Goal: Find specific page/section: Find specific page/section

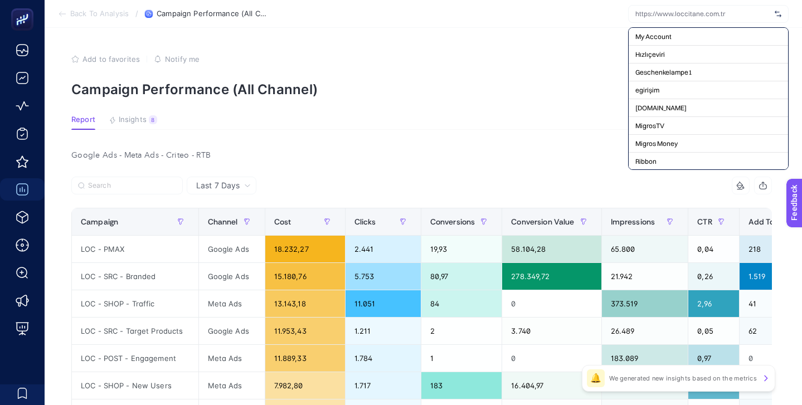
scroll to position [42, 0]
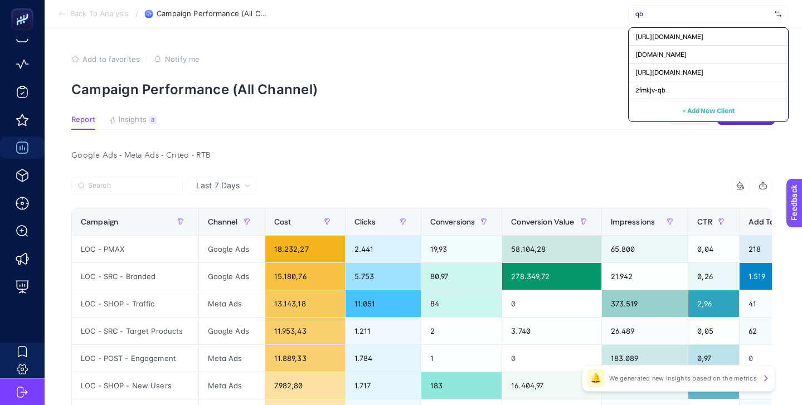
type input "q"
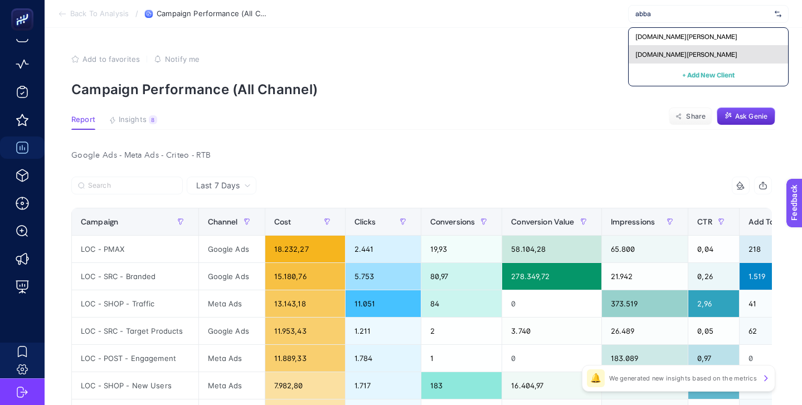
type input "abba"
click at [685, 57] on div "[DOMAIN_NAME][PERSON_NAME]" at bounding box center [708, 55] width 159 height 18
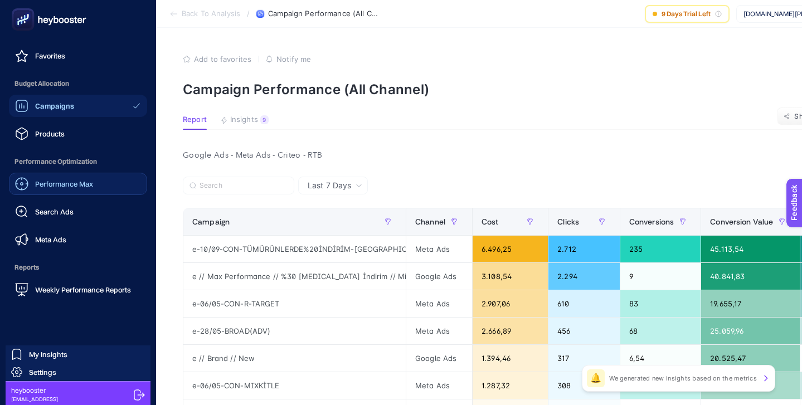
scroll to position [109, 0]
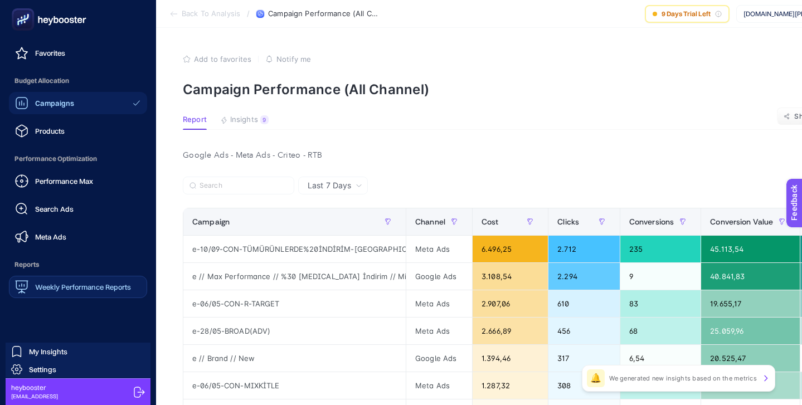
click at [85, 297] on link "Weekly Performance Reports" at bounding box center [78, 287] width 138 height 22
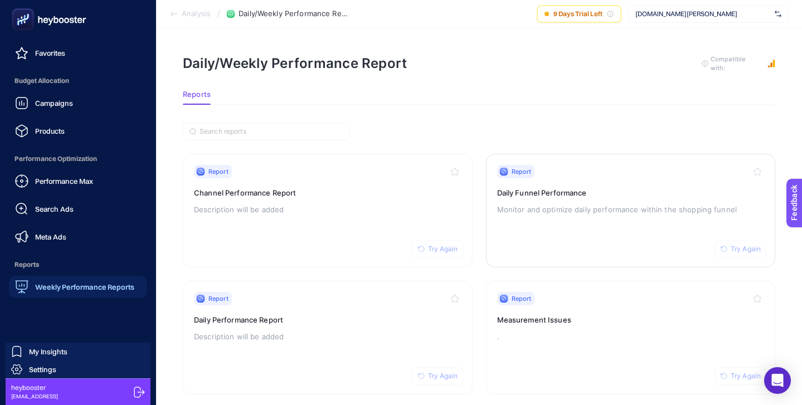
scroll to position [42, 0]
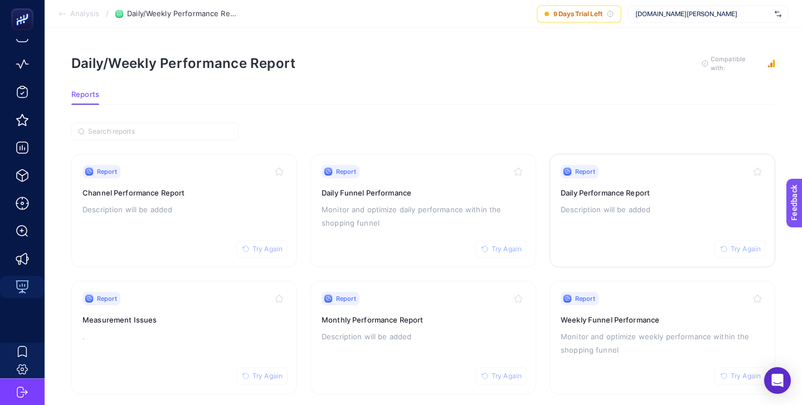
click at [623, 203] on p "Description will be added" at bounding box center [663, 209] width 204 height 13
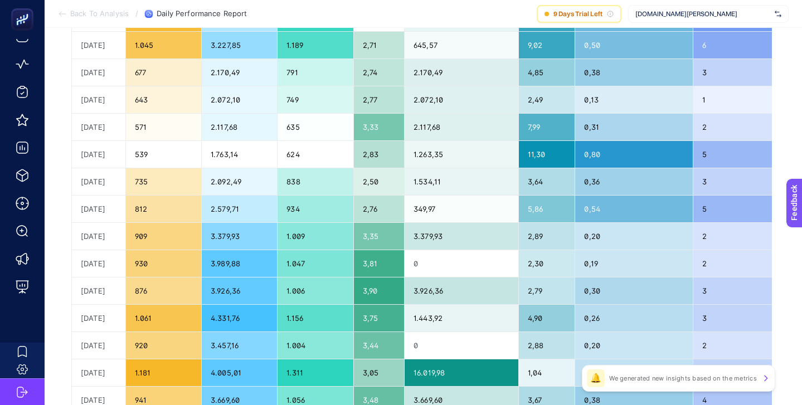
scroll to position [406, 0]
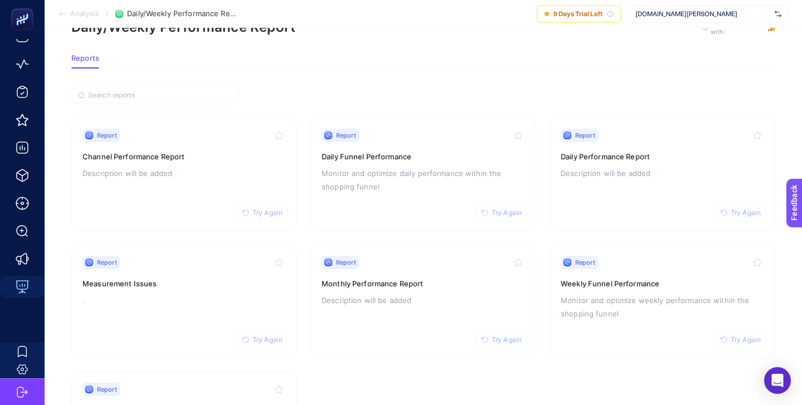
scroll to position [61, 0]
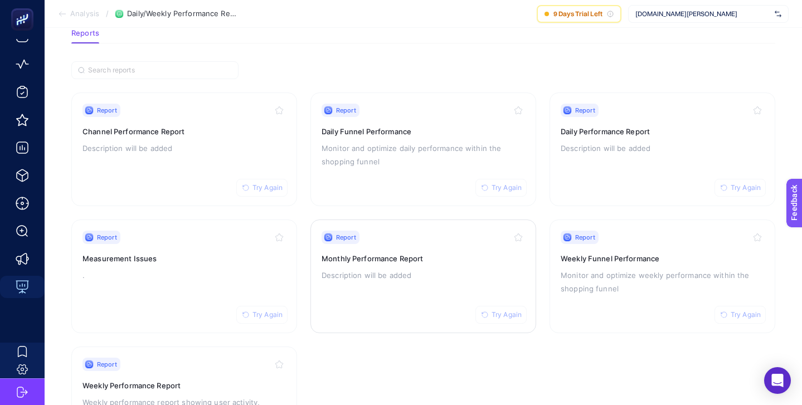
click at [481, 244] on div "Report Try Again Monthly Performance Report Description will be added" at bounding box center [424, 276] width 204 height 91
